Goal: Information Seeking & Learning: Learn about a topic

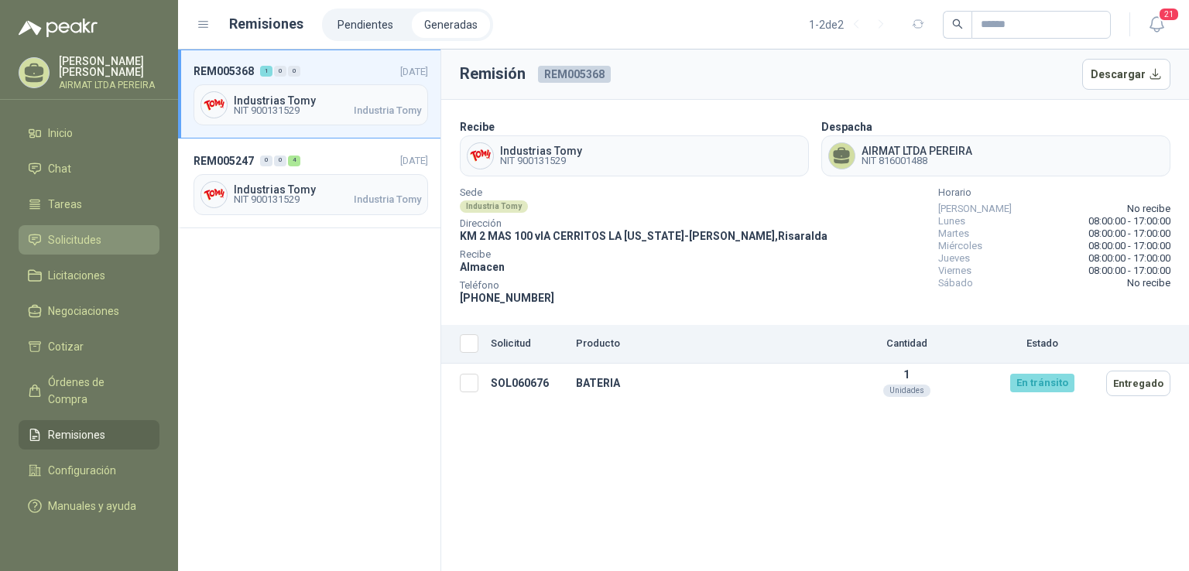
click at [84, 255] on link "Solicitudes" at bounding box center [89, 239] width 141 height 29
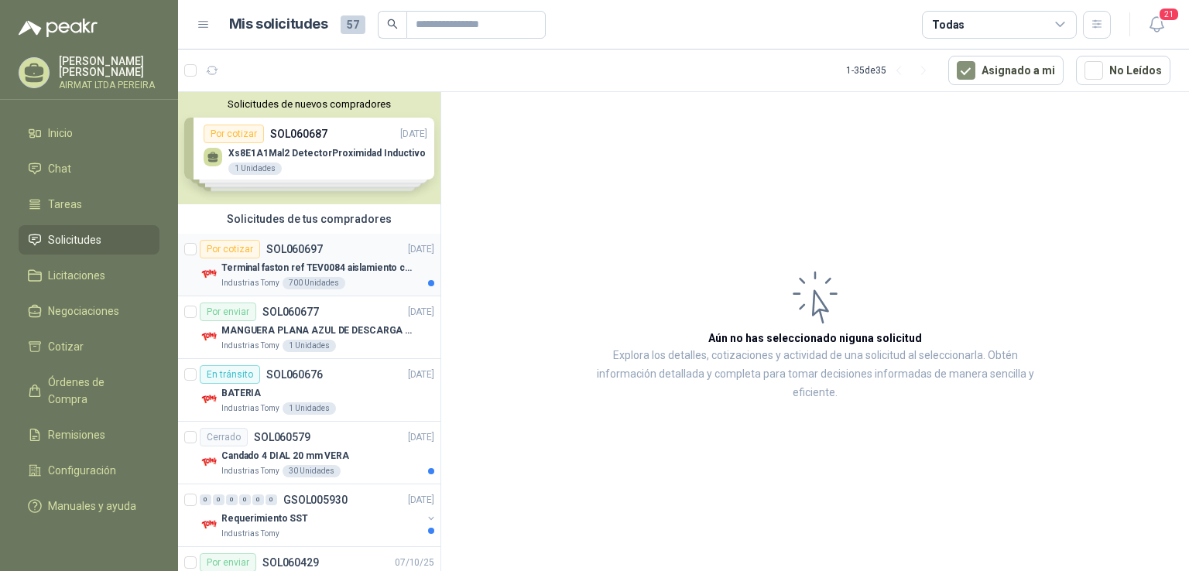
click at [352, 248] on div "Por cotizar SOL060697 [DATE]" at bounding box center [317, 249] width 235 height 19
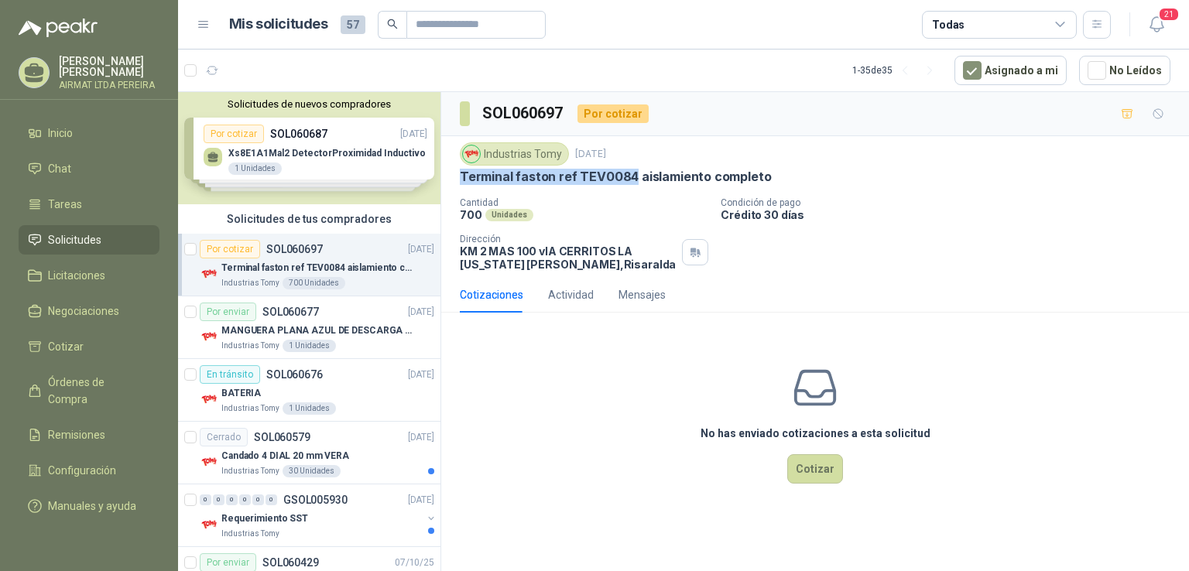
drag, startPoint x: 628, startPoint y: 177, endPoint x: 455, endPoint y: 177, distance: 173.4
click at [455, 177] on div "Industrias Tomy [DATE] Terminal faston ref TEV0084 aislamiento completo Cantida…" at bounding box center [815, 206] width 748 height 141
copy p "Terminal faston ref TEV0084"
drag, startPoint x: 758, startPoint y: 179, endPoint x: 456, endPoint y: 164, distance: 303.0
click at [456, 164] on div "Industrias Tomy [DATE] Terminal faston ref TEV0084 aislamiento completo Cantida…" at bounding box center [815, 206] width 748 height 141
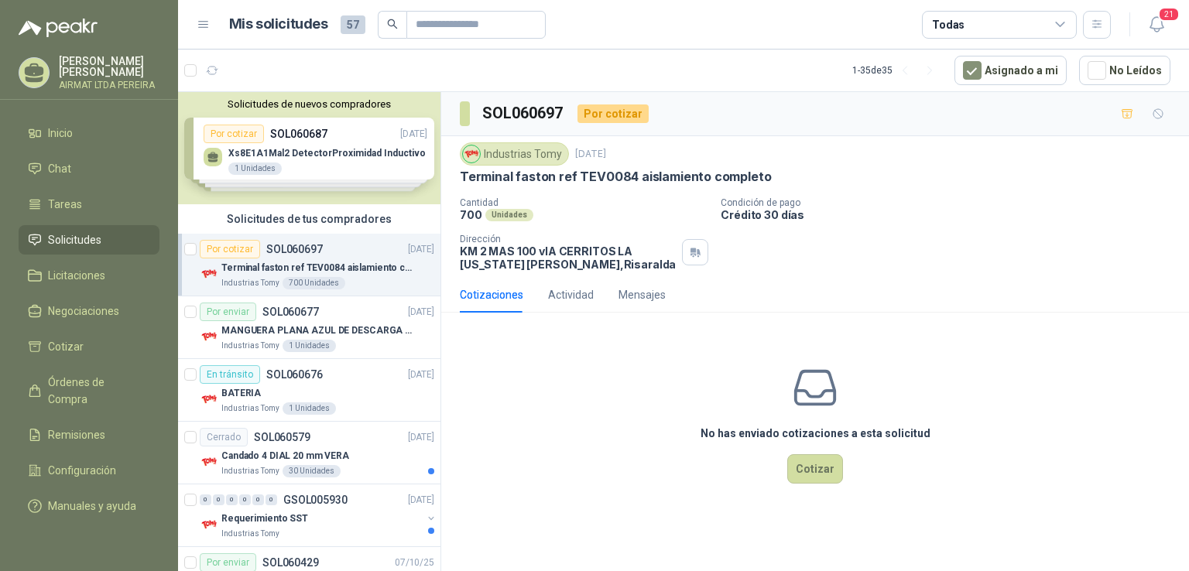
click at [645, 199] on p "Cantidad" at bounding box center [584, 202] width 248 height 11
drag, startPoint x: 758, startPoint y: 177, endPoint x: 455, endPoint y: 180, distance: 303.4
click at [455, 180] on div "Industrias Tomy [DATE] Terminal faston ref TEV0084 aislamiento completo Cantida…" at bounding box center [815, 206] width 748 height 141
copy p "Terminal faston ref TEV0084 aislamiento completo"
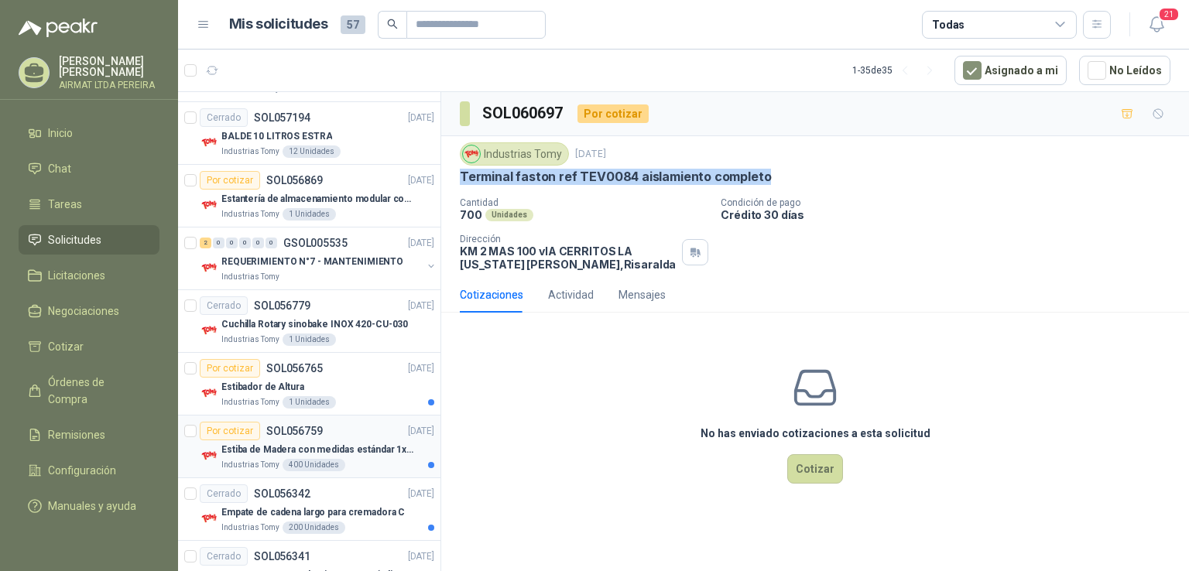
scroll to position [1171, 0]
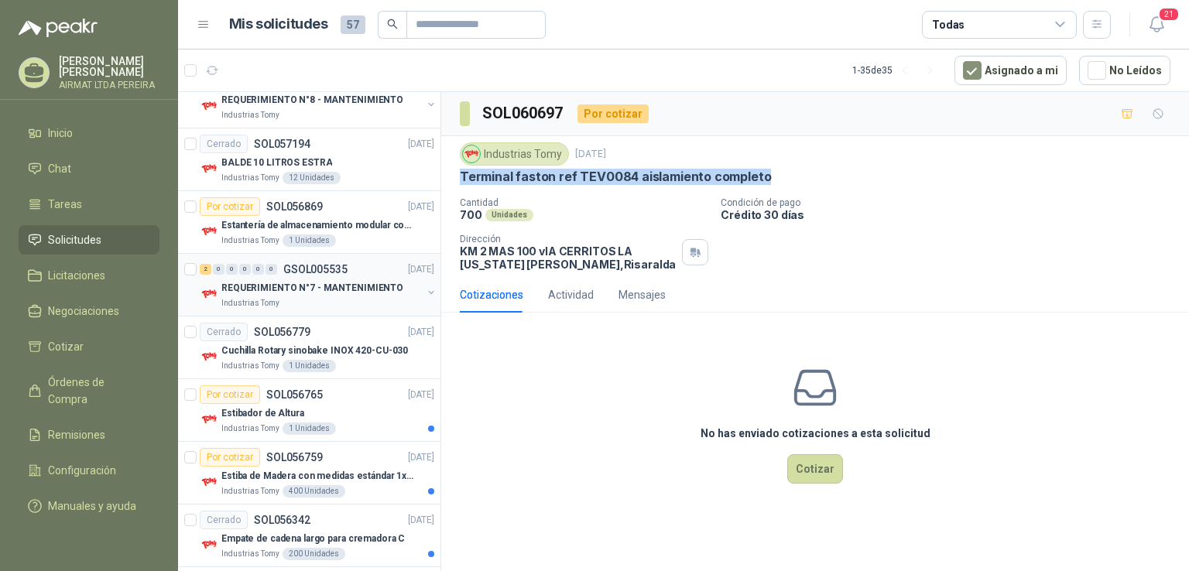
click at [286, 289] on p "REQUERIMIENTO N°7 - MANTENIMIENTO" at bounding box center [312, 288] width 182 height 15
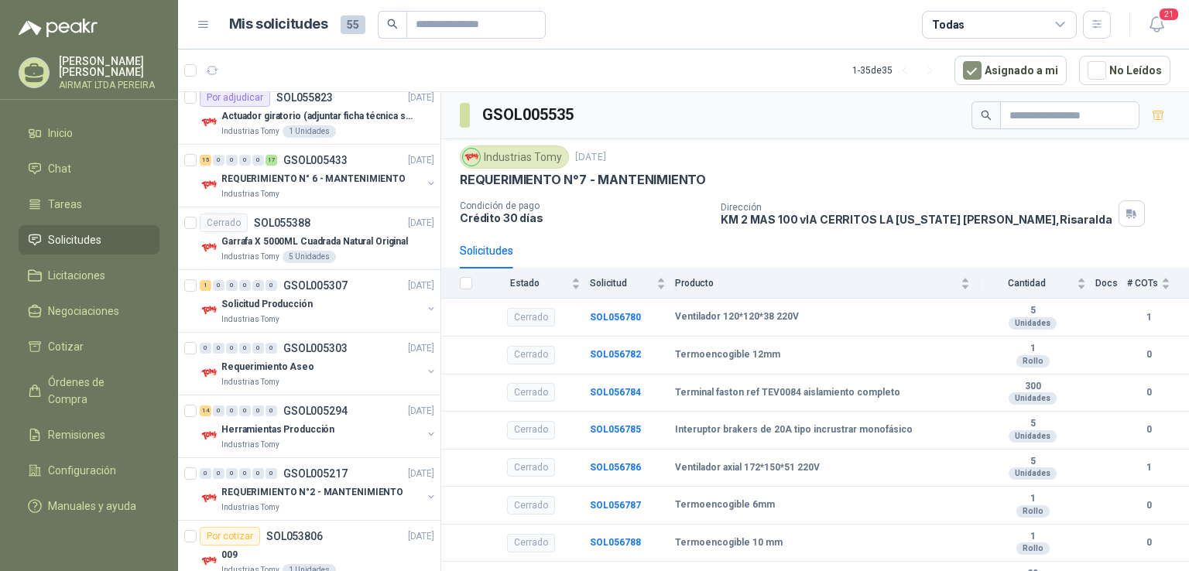
scroll to position [1868, 0]
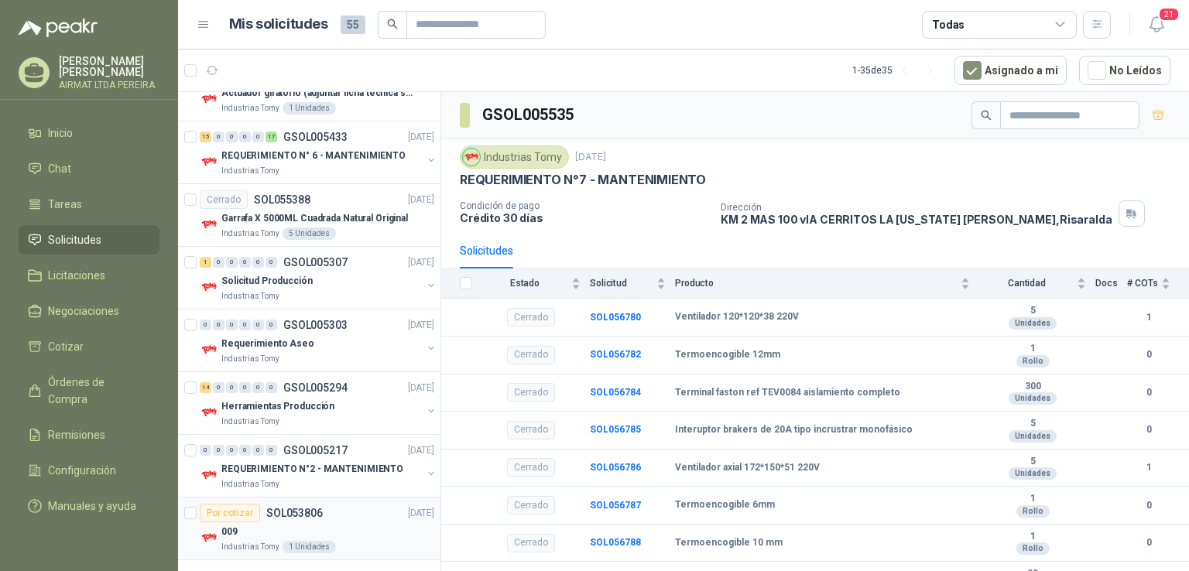
click at [316, 522] on div "009" at bounding box center [327, 531] width 213 height 19
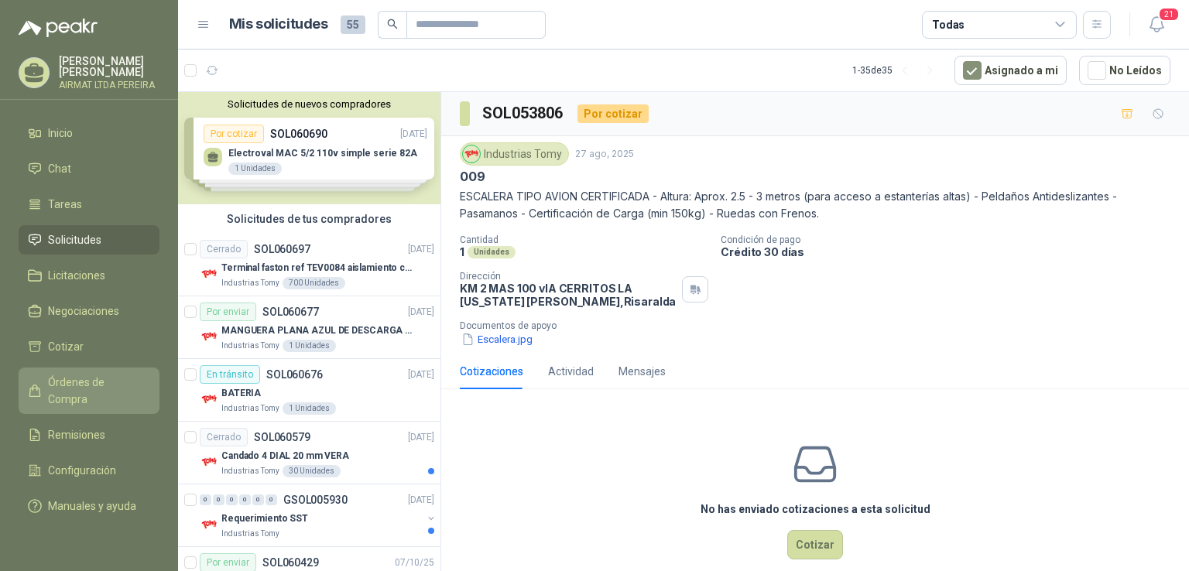
click at [118, 385] on span "Órdenes de Compra" at bounding box center [96, 391] width 97 height 34
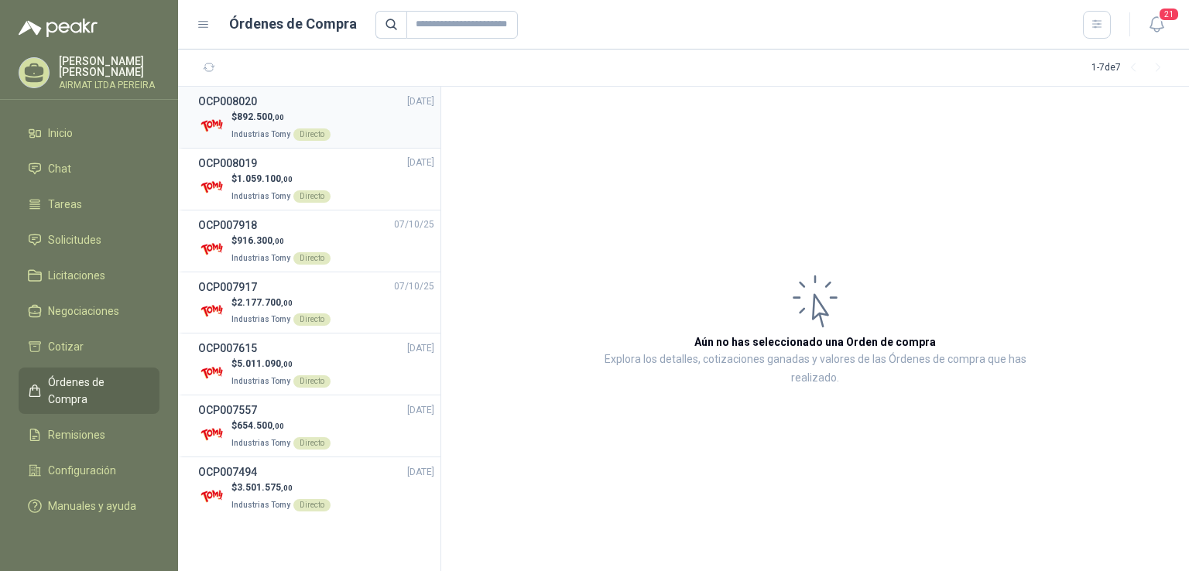
click at [344, 121] on div "$ 892.500 ,00 Industrias Tomy Directo" at bounding box center [316, 126] width 236 height 32
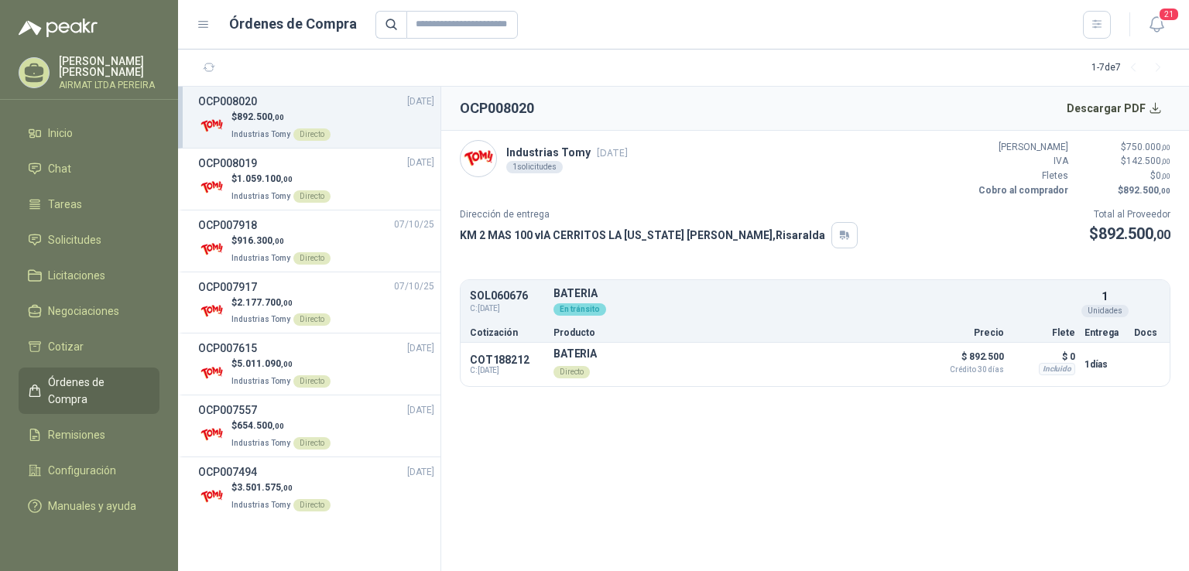
click at [723, 325] on div "Cotización Producto Precio Flete Entrega Docs" at bounding box center [815, 332] width 709 height 20
click at [1152, 109] on button "Descargar PDF" at bounding box center [1114, 108] width 113 height 31
click at [342, 181] on div "$ 1.059.100 ,00 Industrias Tomy Directo" at bounding box center [316, 188] width 236 height 32
